Goal: Transaction & Acquisition: Purchase product/service

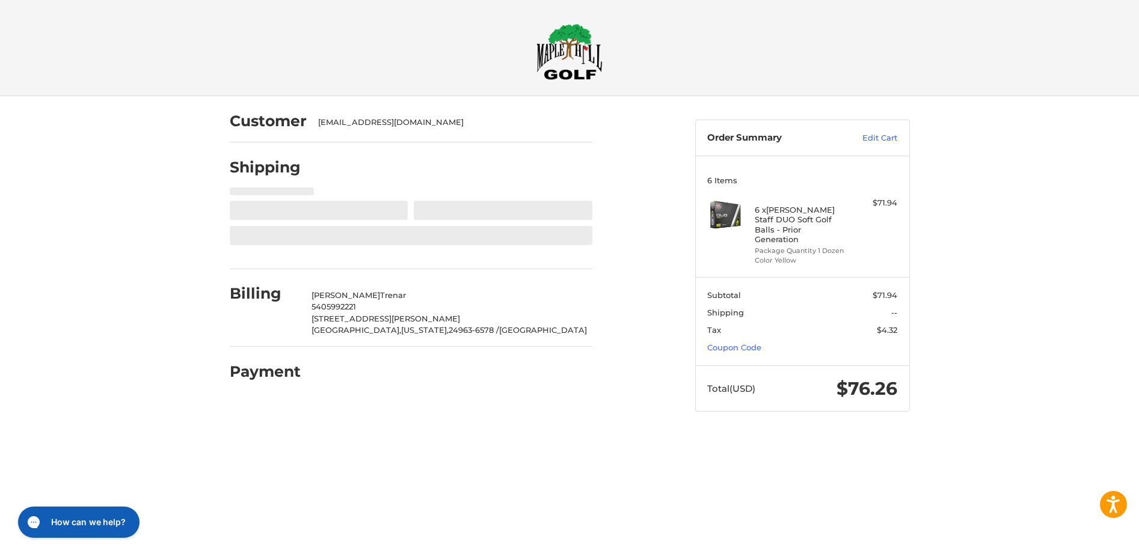
select select "**"
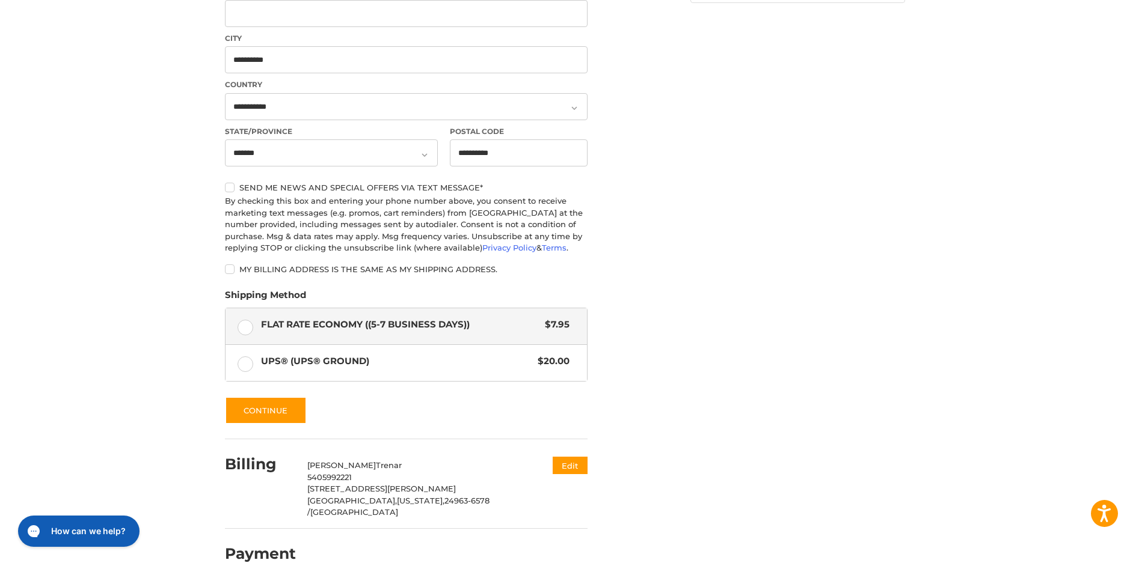
scroll to position [420, 0]
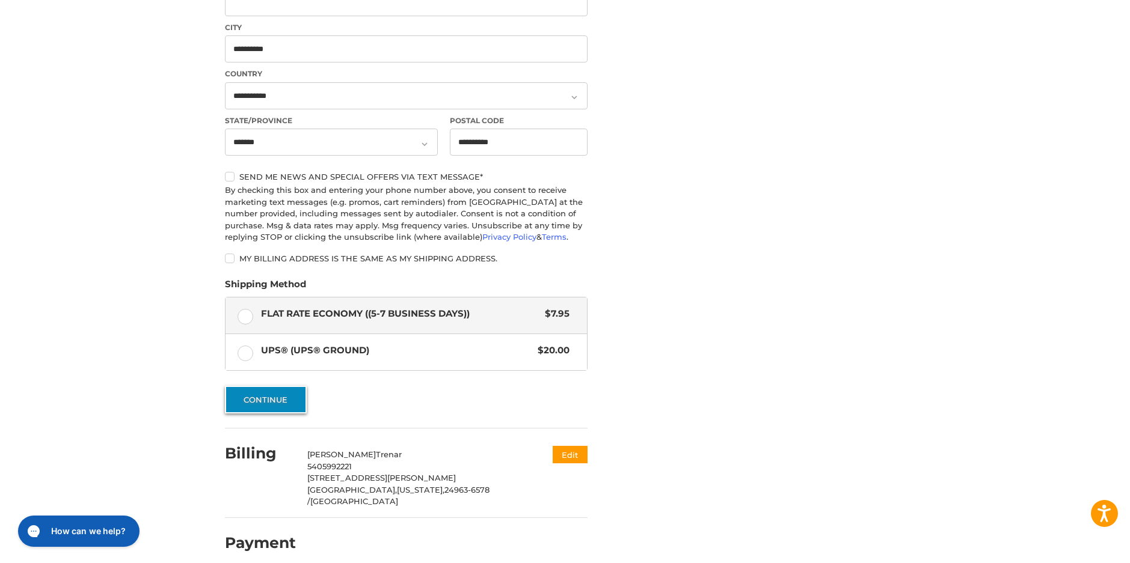
click at [260, 398] on button "Continue" at bounding box center [266, 400] width 82 height 28
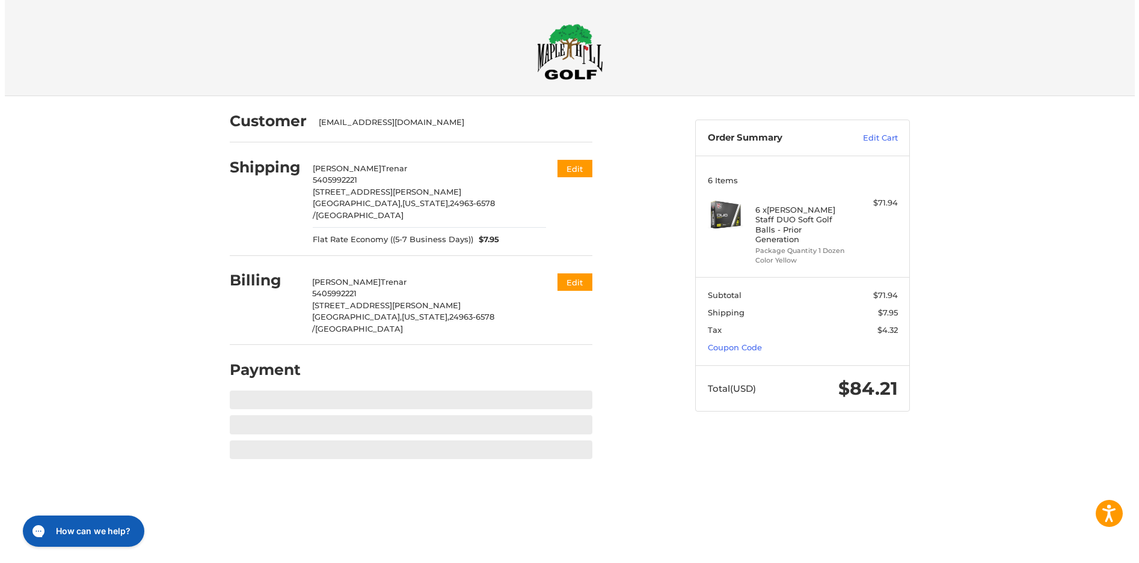
scroll to position [0, 0]
